Goal: Task Accomplishment & Management: Manage account settings

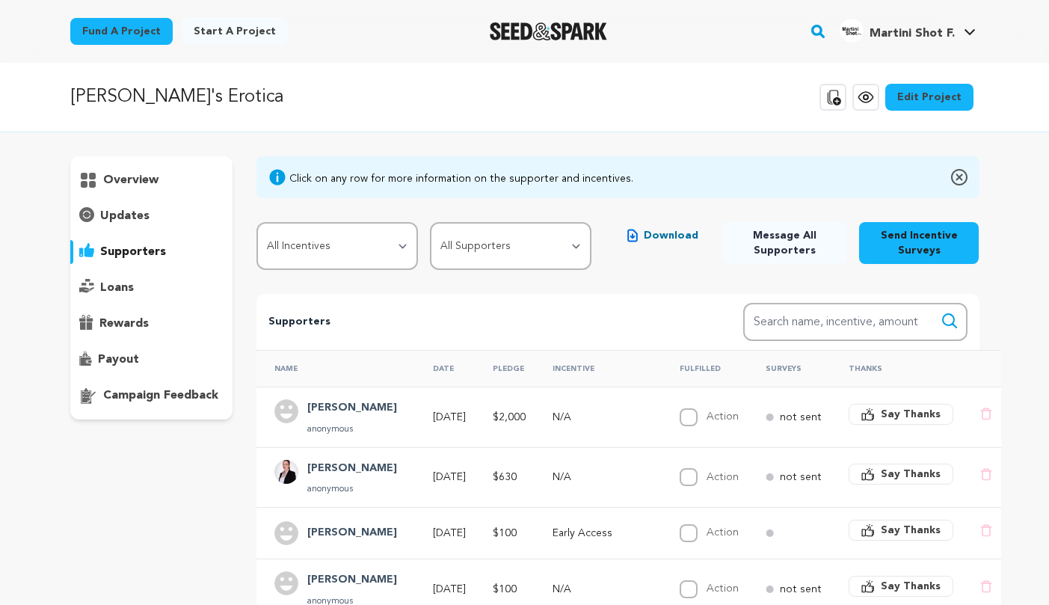
scroll to position [161, 0]
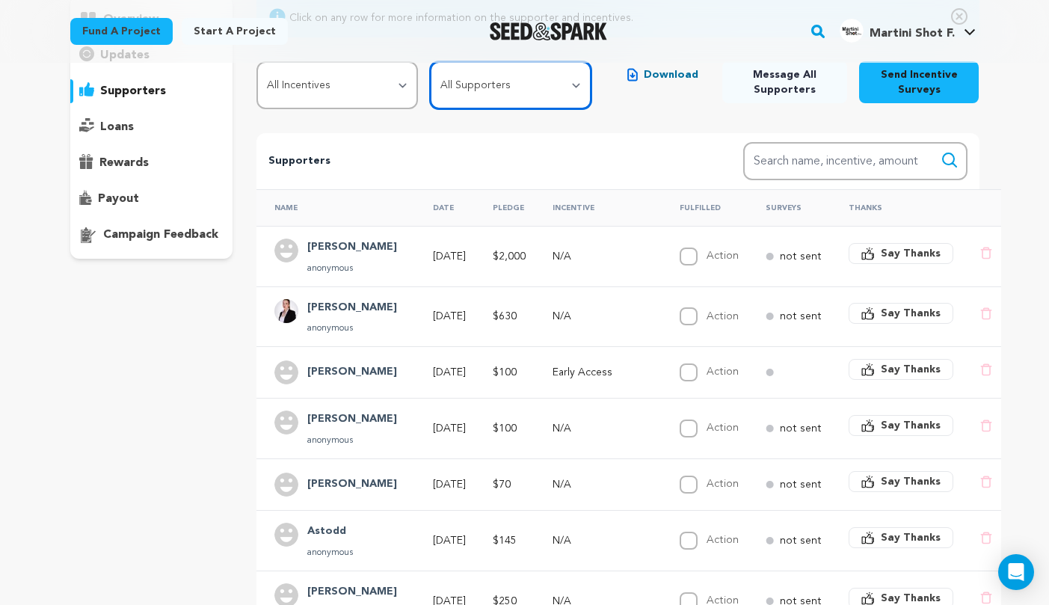
click at [455, 80] on select "All Supporters Survey not sent Survey incomplete Survey complete Incentive not …" at bounding box center [510, 85] width 161 height 48
select select "pledge_incomplete"
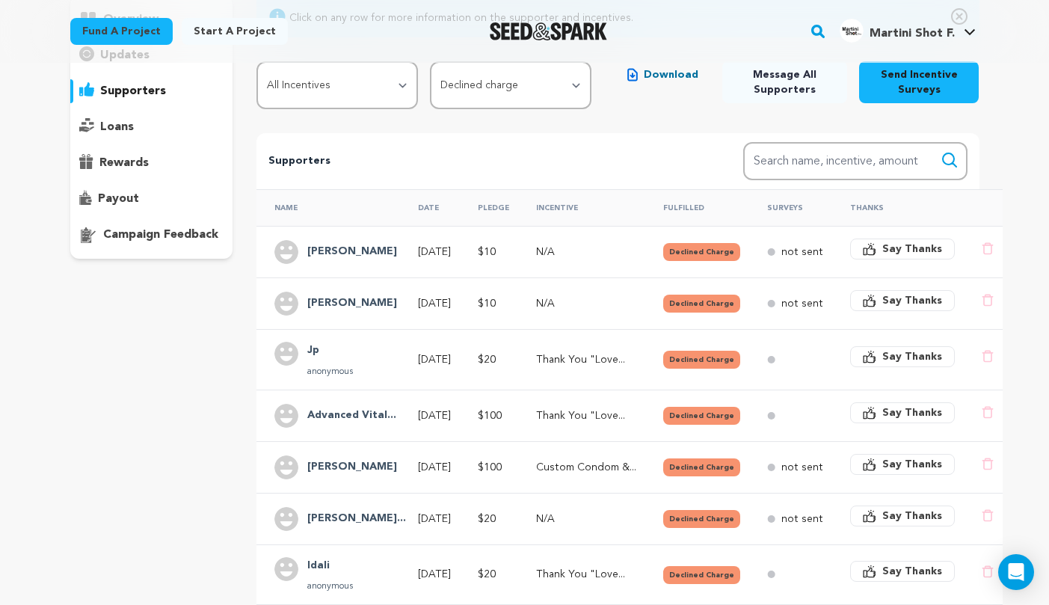
click at [206, 403] on div "overview updates" at bounding box center [151, 403] width 163 height 815
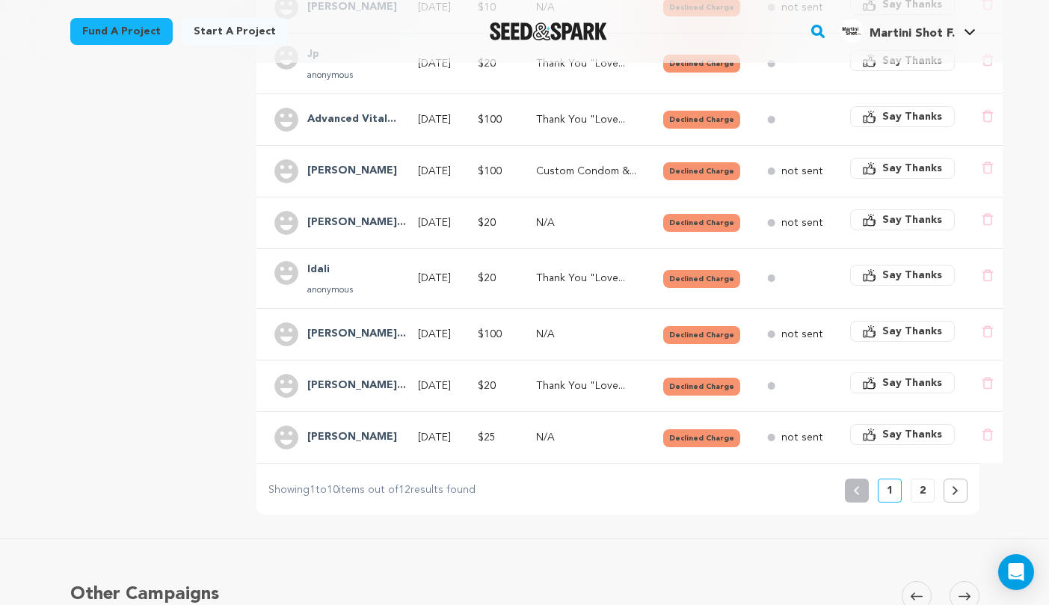
scroll to position [459, 0]
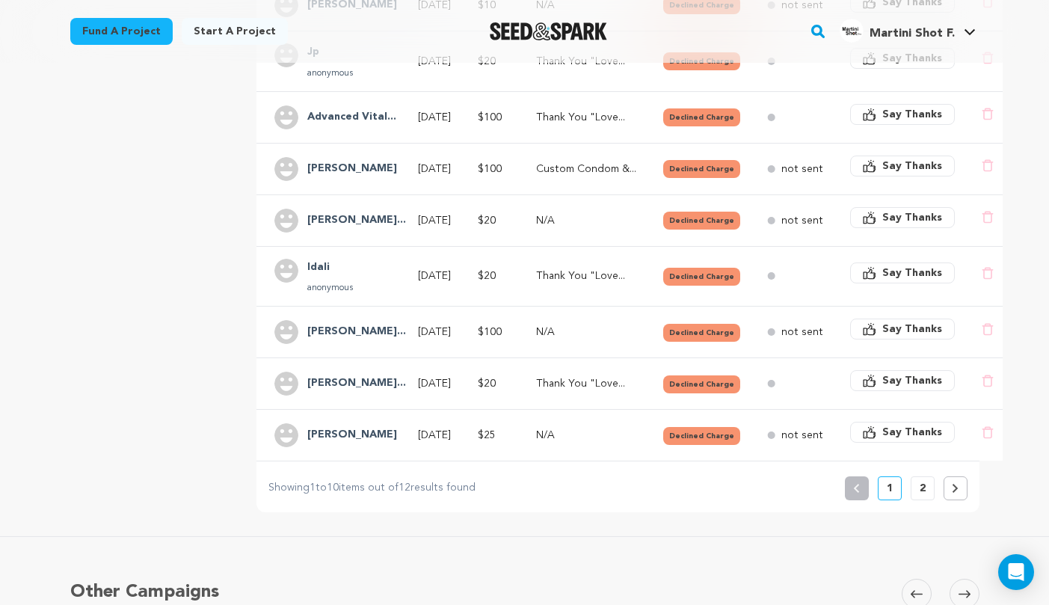
click at [917, 485] on button "2" at bounding box center [922, 488] width 24 height 24
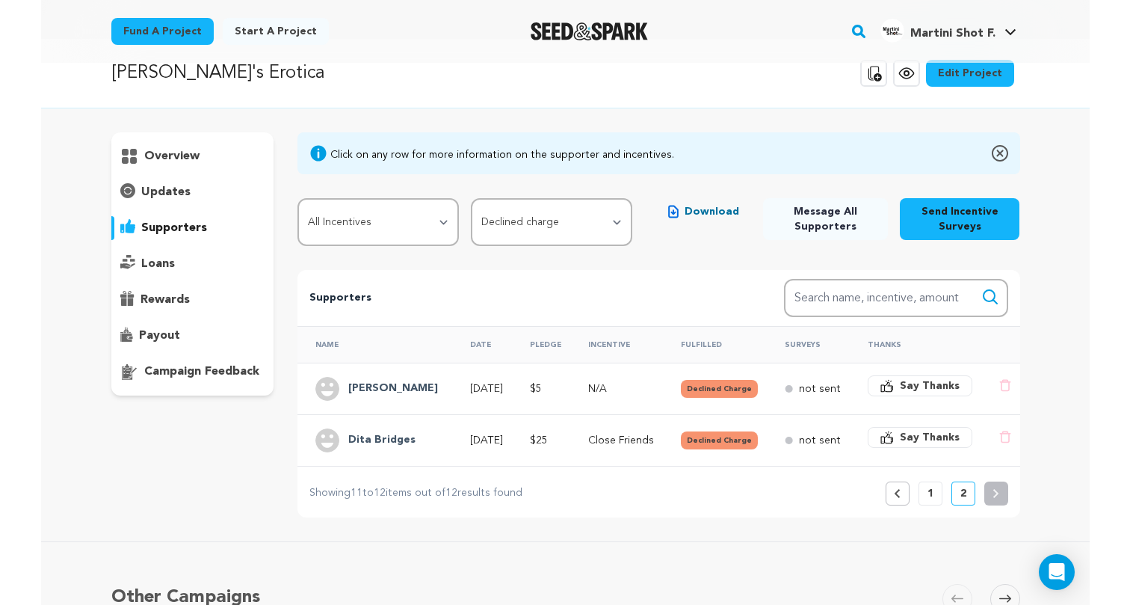
scroll to position [0, 0]
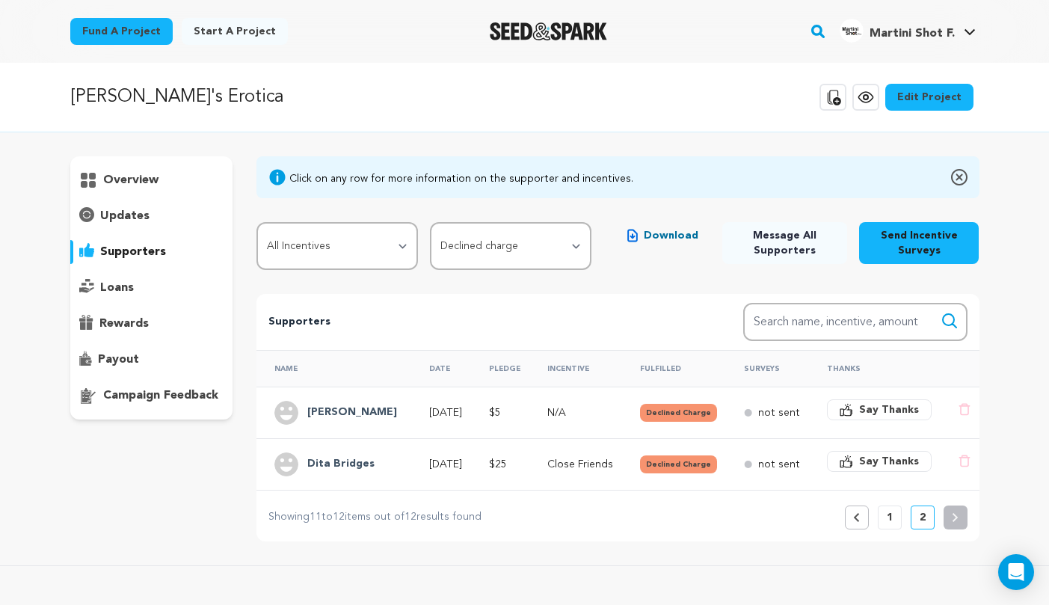
click at [615, 90] on div "Erica's Erotica Copy public preview link View project Edit Project View more op…" at bounding box center [524, 97] width 909 height 39
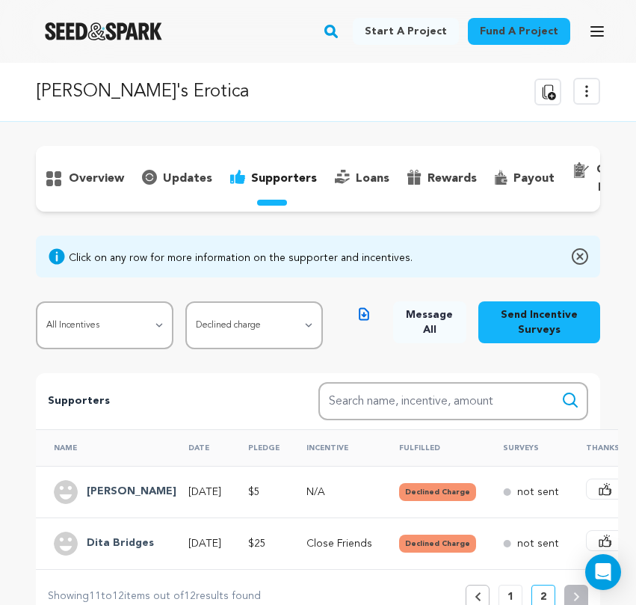
click at [16, 293] on div "overview" at bounding box center [318, 383] width 636 height 475
click at [20, 14] on div at bounding box center [103, 31] width 207 height 39
